Goal: Information Seeking & Learning: Find specific page/section

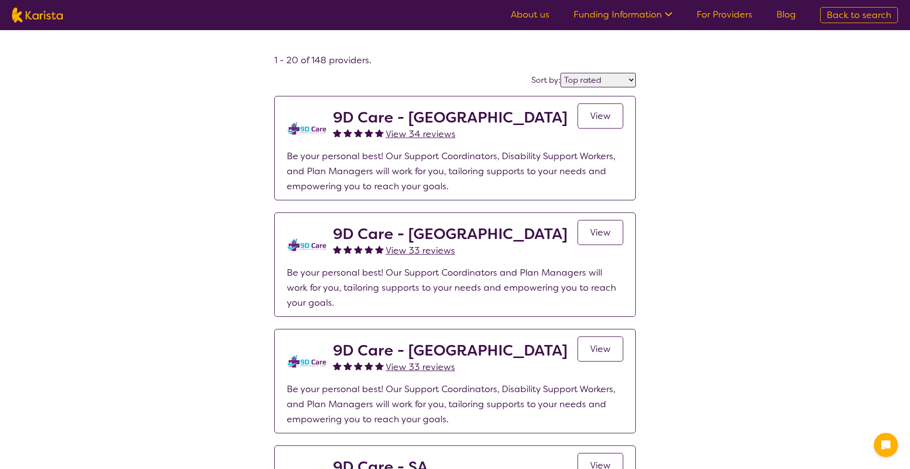
select select "by_score"
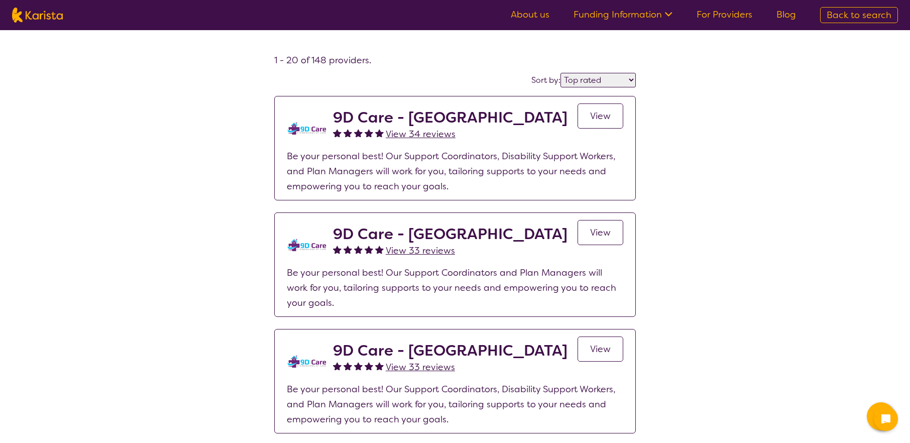
click at [853, 16] on span "Back to search" at bounding box center [859, 15] width 65 height 12
select select "Psychology"
select select "AD"
select select "NDIS"
select select "Psychology"
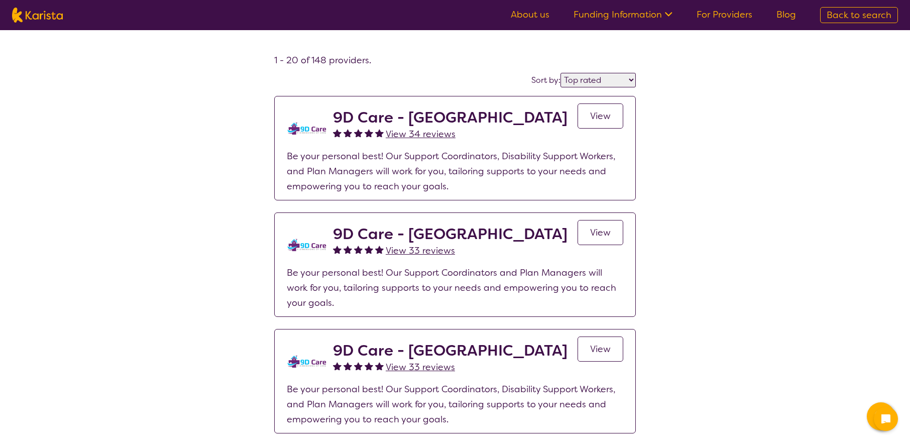
select select "AD"
select select "NDIS"
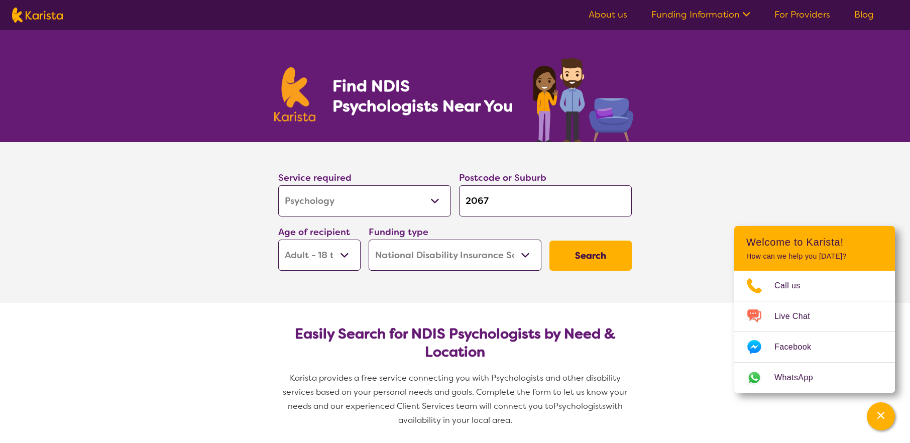
drag, startPoint x: 512, startPoint y: 203, endPoint x: 339, endPoint y: 192, distance: 173.6
click at [354, 192] on div "Service required Allied Health Assistant Assessment ([MEDICAL_DATA] or [MEDICAL…" at bounding box center [455, 220] width 362 height 108
click at [335, 191] on select "Allied Health Assistant Assessment ([MEDICAL_DATA] or [MEDICAL_DATA]) Behaviour…" at bounding box center [364, 200] width 173 height 31
select select "Behaviour support"
click at [278, 185] on select "Allied Health Assistant Assessment ([MEDICAL_DATA] or [MEDICAL_DATA]) Behaviour…" at bounding box center [364, 200] width 173 height 31
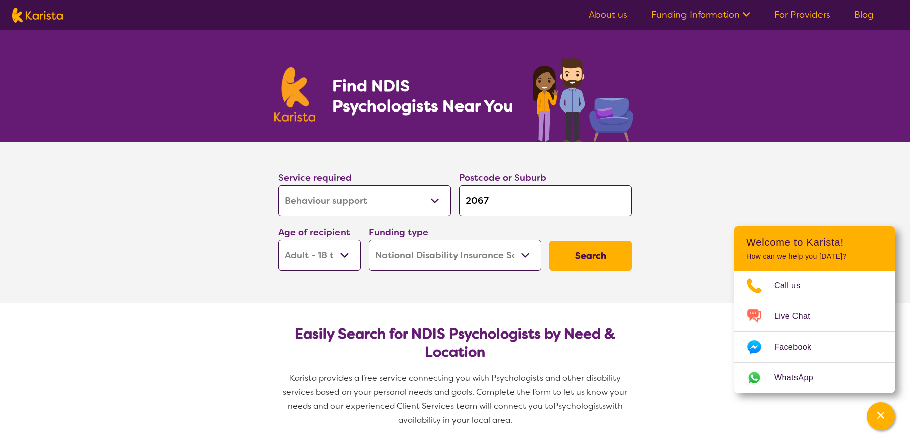
select select "Behaviour support"
click at [480, 198] on input "2067" at bounding box center [545, 200] width 173 height 31
click at [444, 187] on div "Service required Allied Health Assistant Assessment ([MEDICAL_DATA] or [MEDICAL…" at bounding box center [455, 220] width 362 height 108
type input "g"
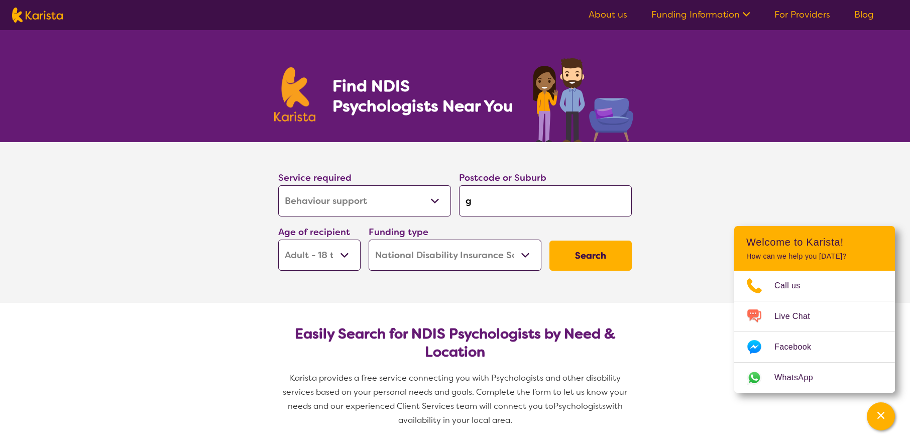
type input "ge"
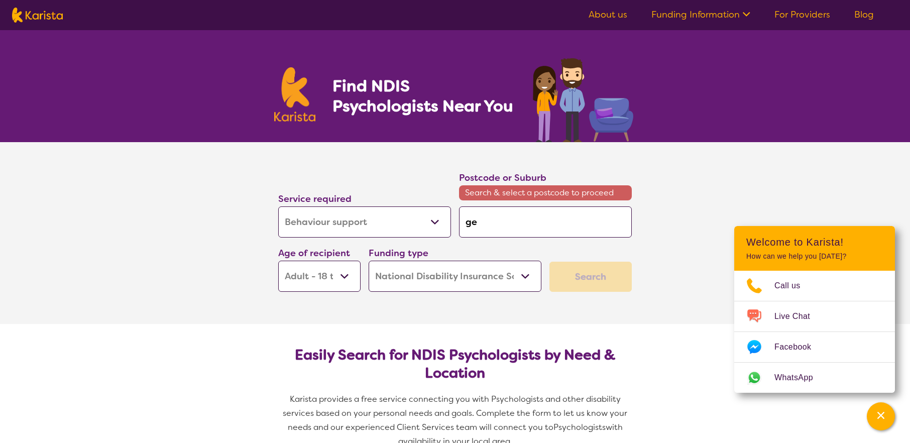
type input "gee"
type input "geel"
type input "geelo"
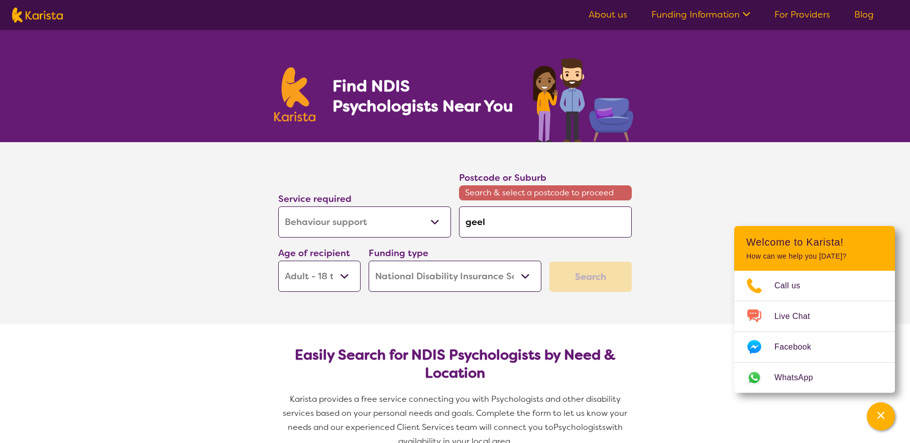
type input "geelo"
type input "geelon"
type input "geelong"
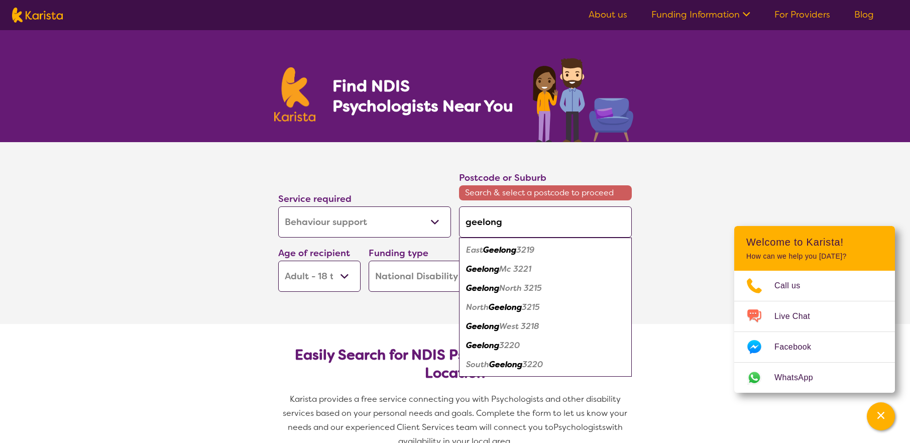
click at [520, 270] on em "Mc 3221" at bounding box center [515, 269] width 32 height 11
type input "3221"
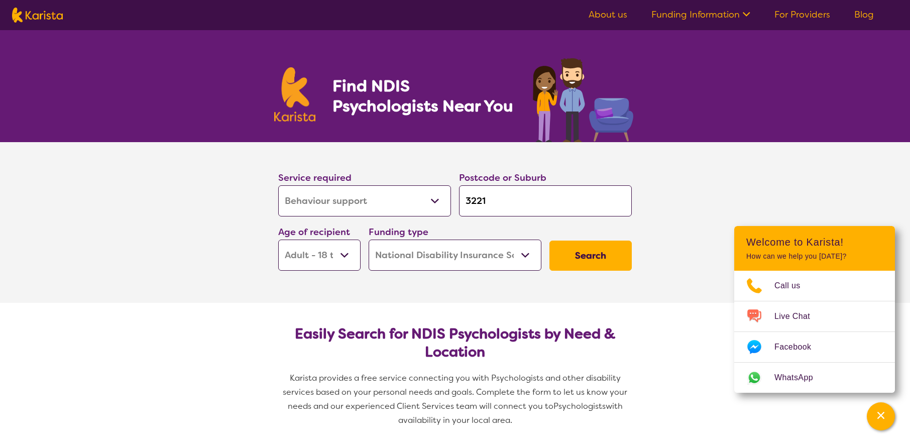
click at [594, 253] on button "Search" at bounding box center [590, 256] width 82 height 30
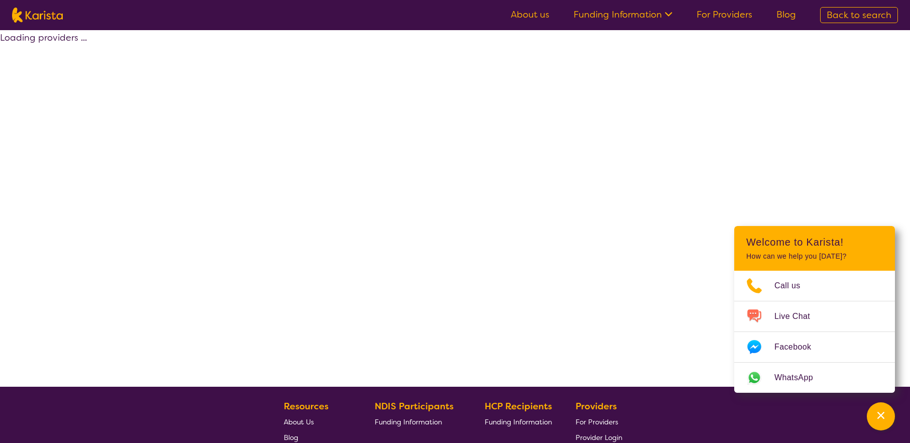
select select "by_score"
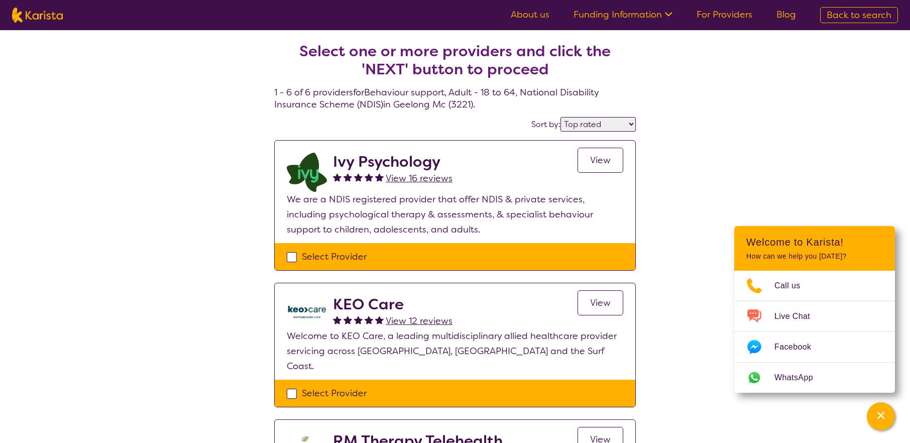
click at [849, 13] on span "Back to search" at bounding box center [859, 15] width 65 height 12
select select "Psychology"
select select "AD"
select select "NDIS"
select select "Psychology"
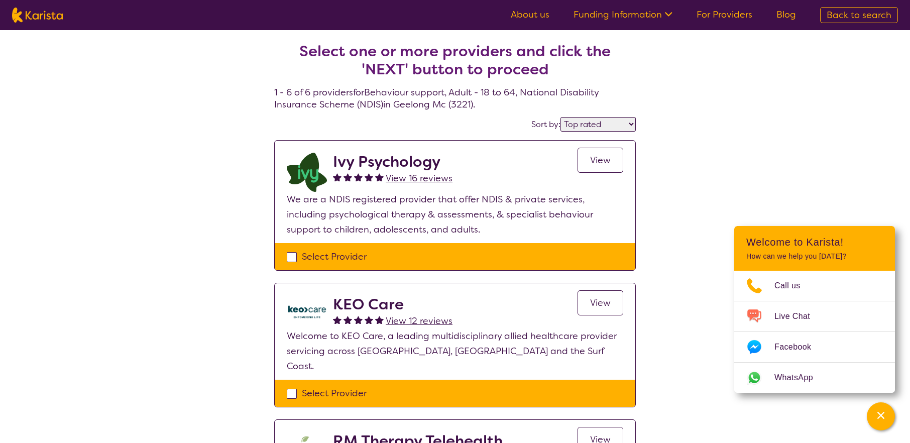
select select "AD"
select select "NDIS"
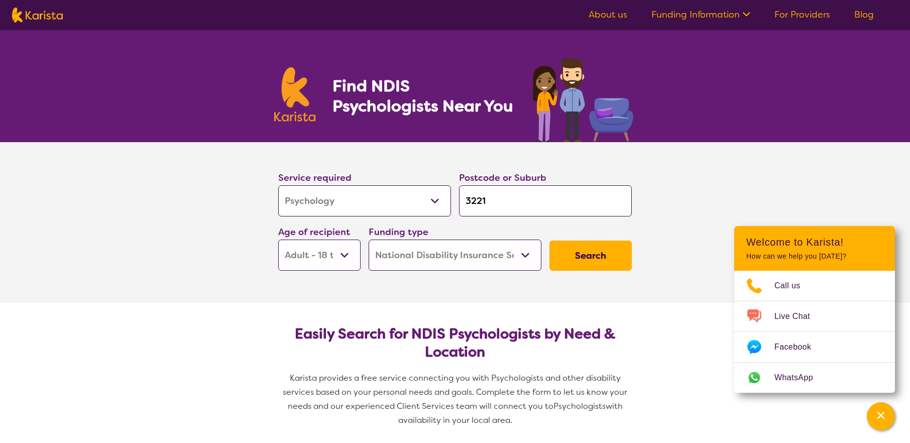
click at [183, 101] on div "Find NDIS Psychologists Near You" at bounding box center [455, 86] width 910 height 112
